Goal: Task Accomplishment & Management: Complete application form

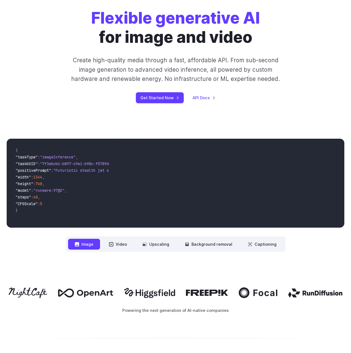
scroll to position [111, 0]
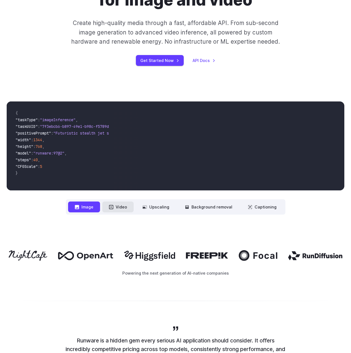
click at [117, 208] on button "Video" at bounding box center [117, 207] width 31 height 11
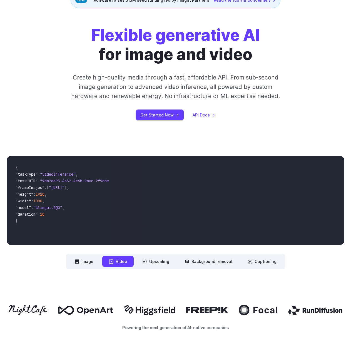
scroll to position [56, 0]
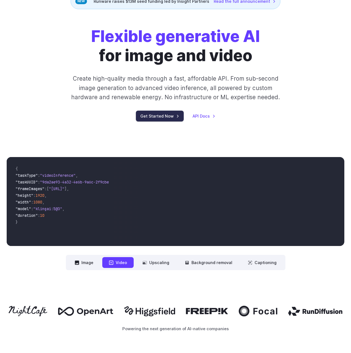
click at [166, 117] on link "Get Started Now" at bounding box center [160, 116] width 48 height 11
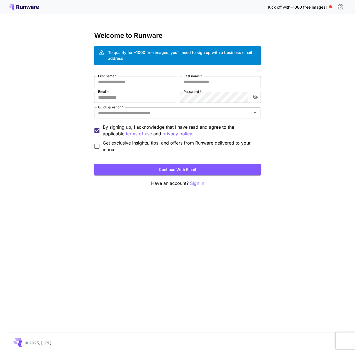
click at [25, 9] on icon at bounding box center [24, 7] width 30 height 6
